Goal: Task Accomplishment & Management: Use online tool/utility

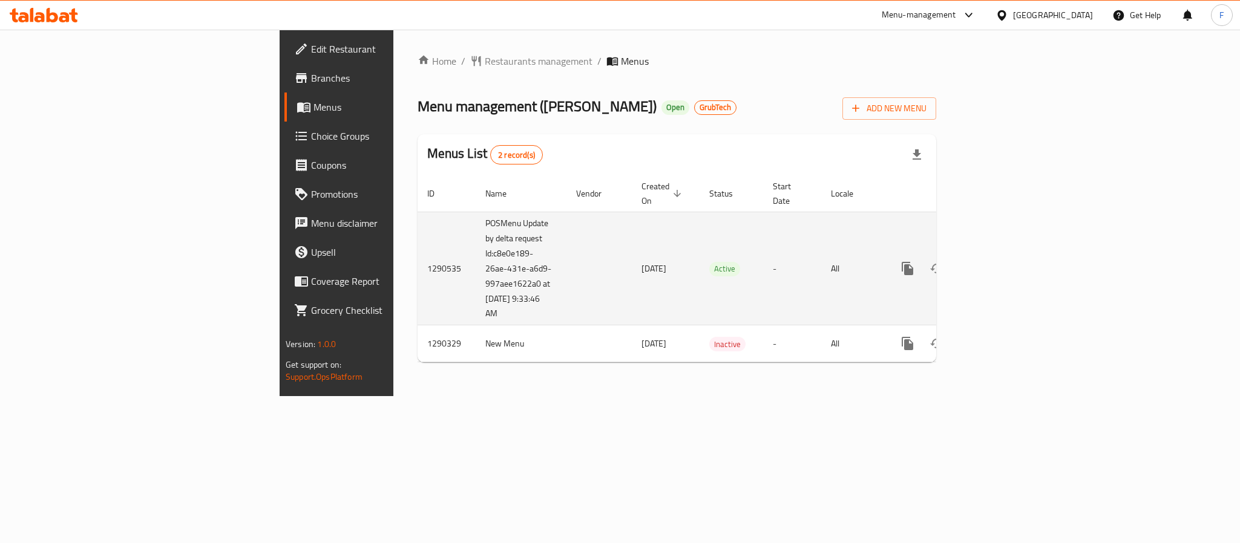
drag, startPoint x: 341, startPoint y: 303, endPoint x: 291, endPoint y: 241, distance: 79.6
click at [476, 241] on td "POSMenu Update by delta request Id:c8e0e189-26ae-431e-a6d9-997aee1622a0 at [DAT…" at bounding box center [521, 269] width 91 height 114
click at [476, 300] on td "POSMenu Update by delta request Id:c8e0e189-26ae-431e-a6d9-997aee1622a0 at [DAT…" at bounding box center [521, 269] width 91 height 114
drag, startPoint x: 349, startPoint y: 300, endPoint x: 292, endPoint y: 241, distance: 81.7
click at [476, 241] on td "POSMenu Update by delta request Id:c8e0e189-26ae-431e-a6d9-997aee1622a0 at [DAT…" at bounding box center [521, 269] width 91 height 114
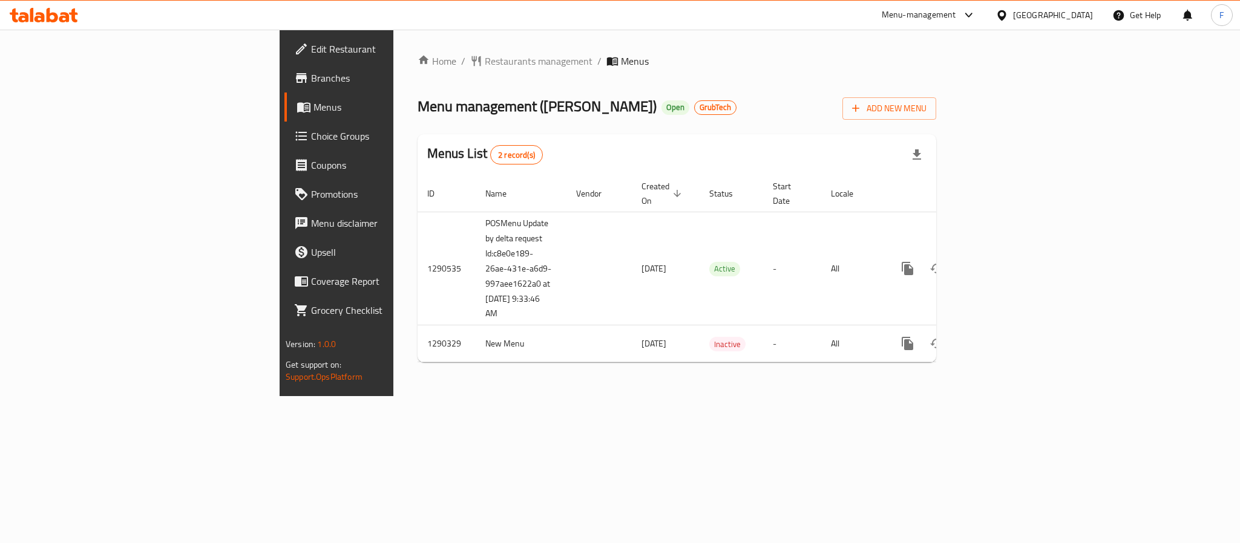
copy td "Id:c8e0e189-26ae-431e-a6d9-997aee1622a0 at [DATE] 9:33:46 AM"
click at [311, 77] on span "Branches" at bounding box center [394, 78] width 166 height 15
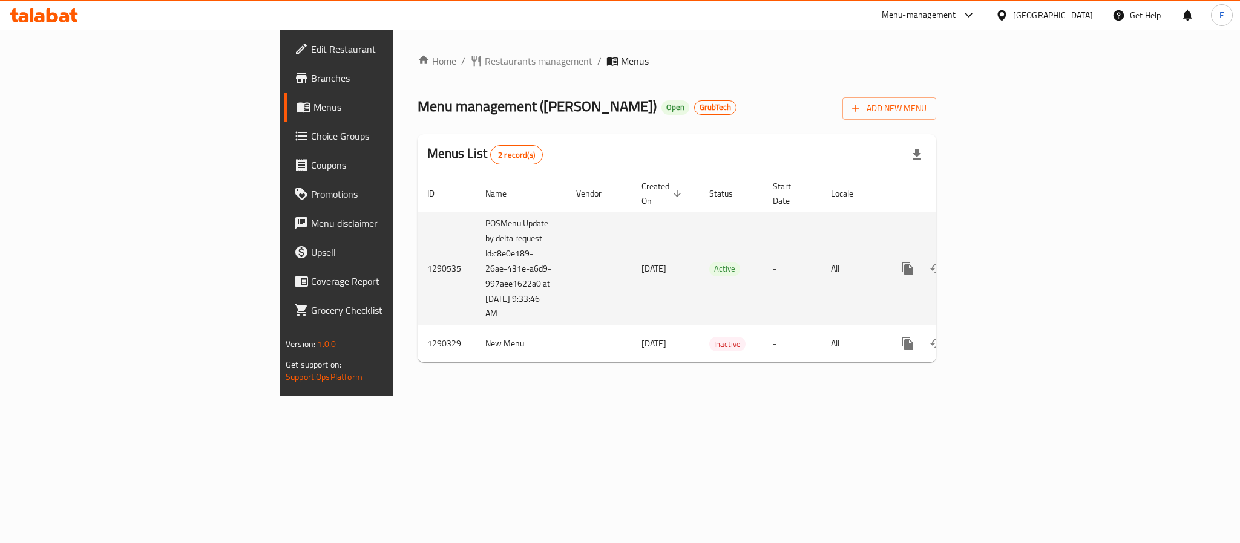
drag, startPoint x: 339, startPoint y: 296, endPoint x: 292, endPoint y: 245, distance: 69.4
click at [476, 245] on td "POSMenu Update by delta request Id:c8e0e189-26ae-431e-a6d9-997aee1622a0 at [DAT…" at bounding box center [521, 269] width 91 height 114
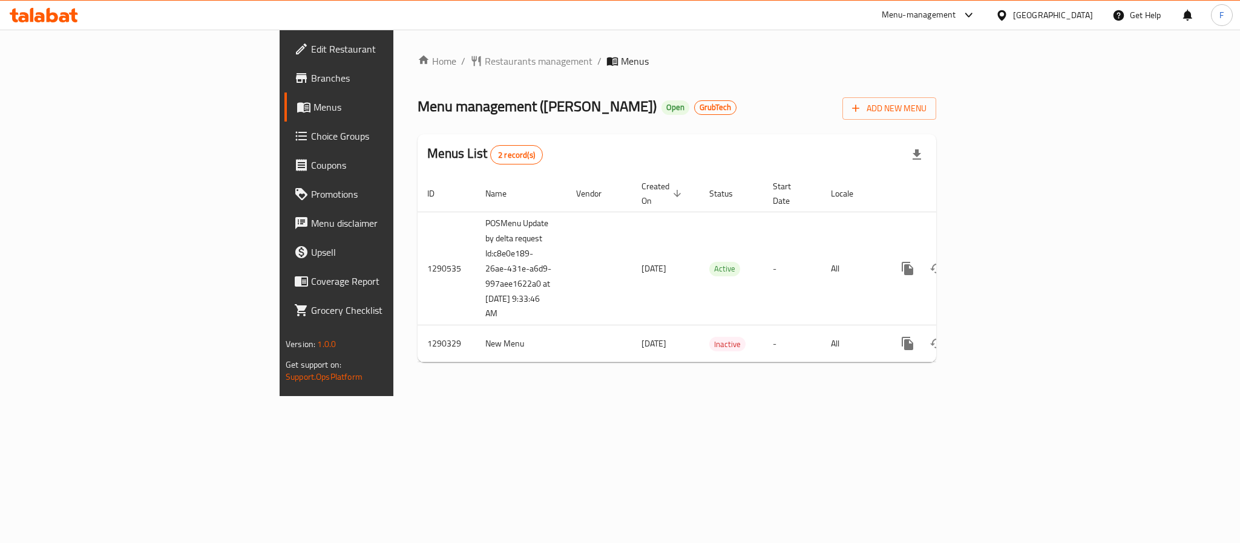
copy td "Id:c8e0e189-26ae-431e-a6d9-997aee1622a0 at [DATE] 9:33:46 AM"
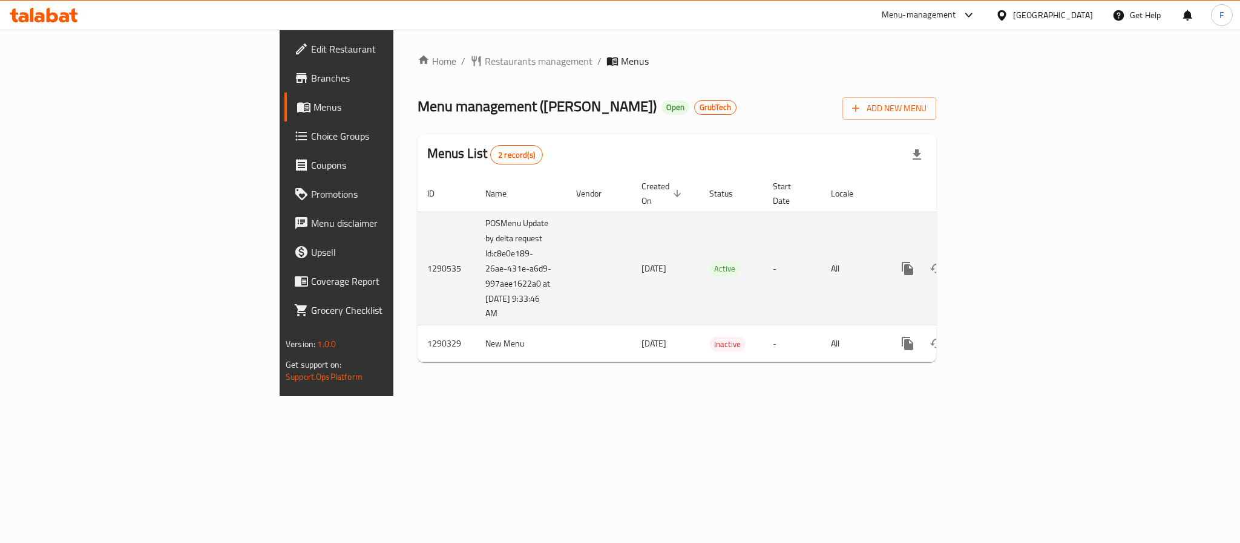
click at [476, 301] on td "POSMenu Update by delta request Id:c8e0e189-26ae-431e-a6d9-997aee1622a0 at [DAT…" at bounding box center [521, 269] width 91 height 114
